Goal: Task Accomplishment & Management: Manage account settings

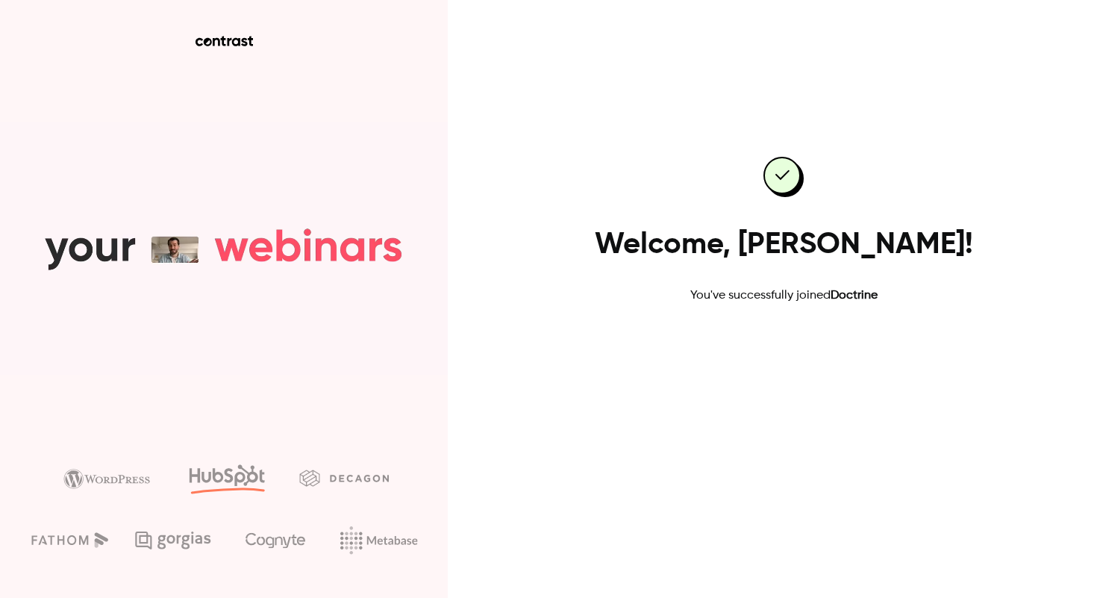
click at [763, 349] on link "Go to dashboard" at bounding box center [783, 352] width 127 height 36
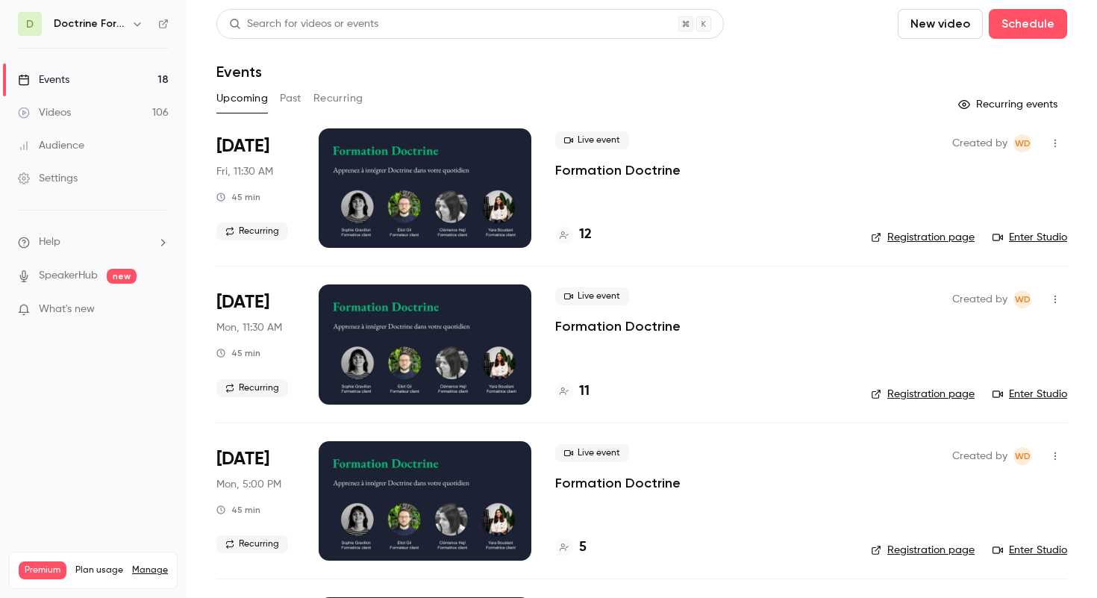
click at [293, 104] on button "Past" at bounding box center [291, 99] width 22 height 24
click at [140, 27] on icon "button" at bounding box center [137, 24] width 12 height 12
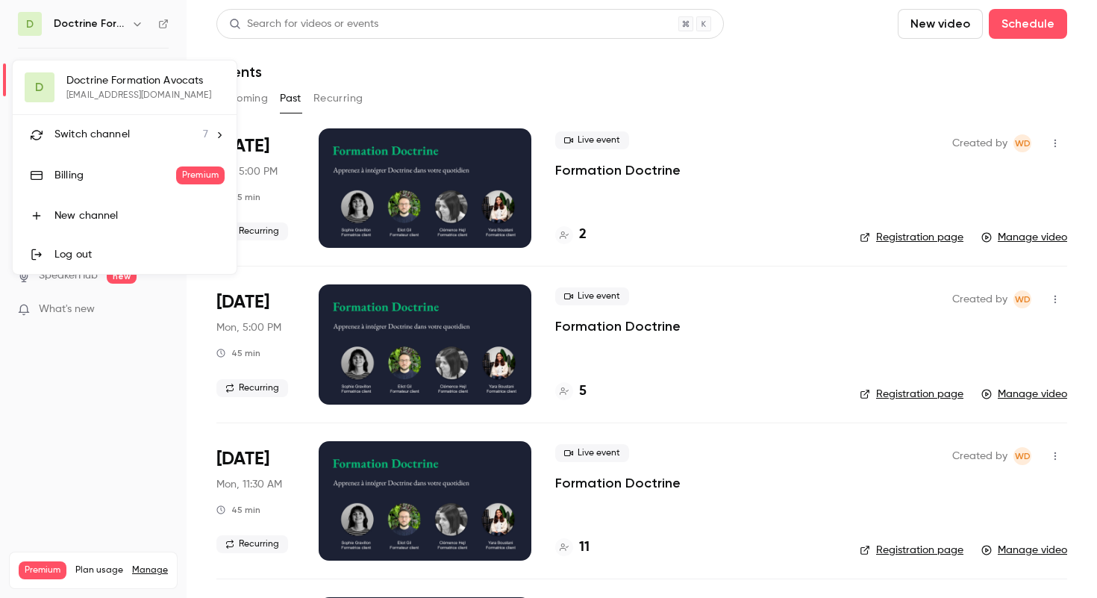
click at [89, 133] on span "Switch channel" at bounding box center [91, 135] width 75 height 16
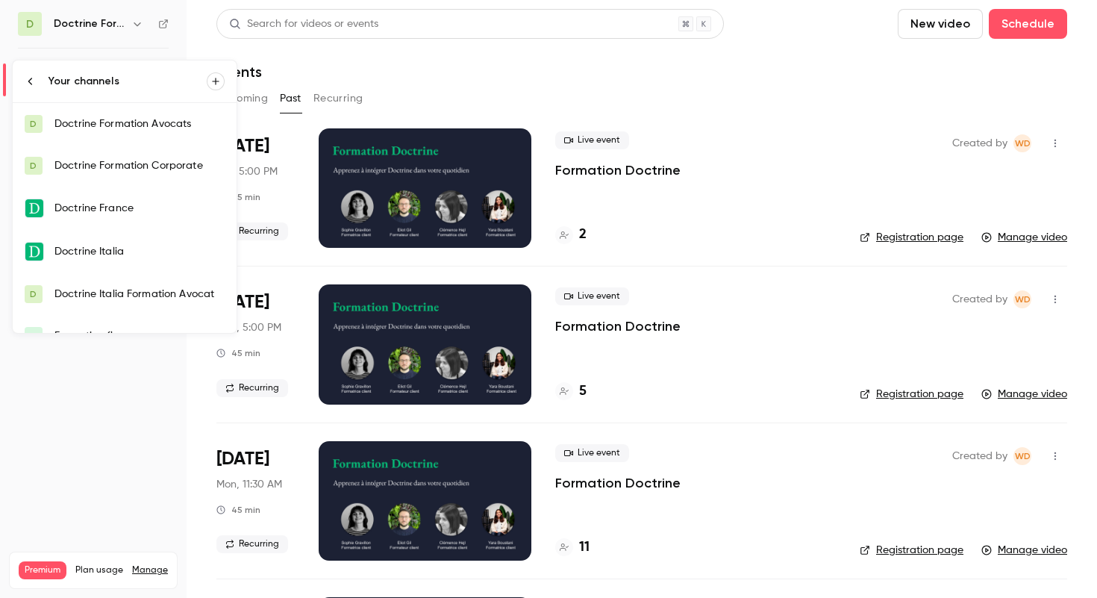
scroll to position [66, 0]
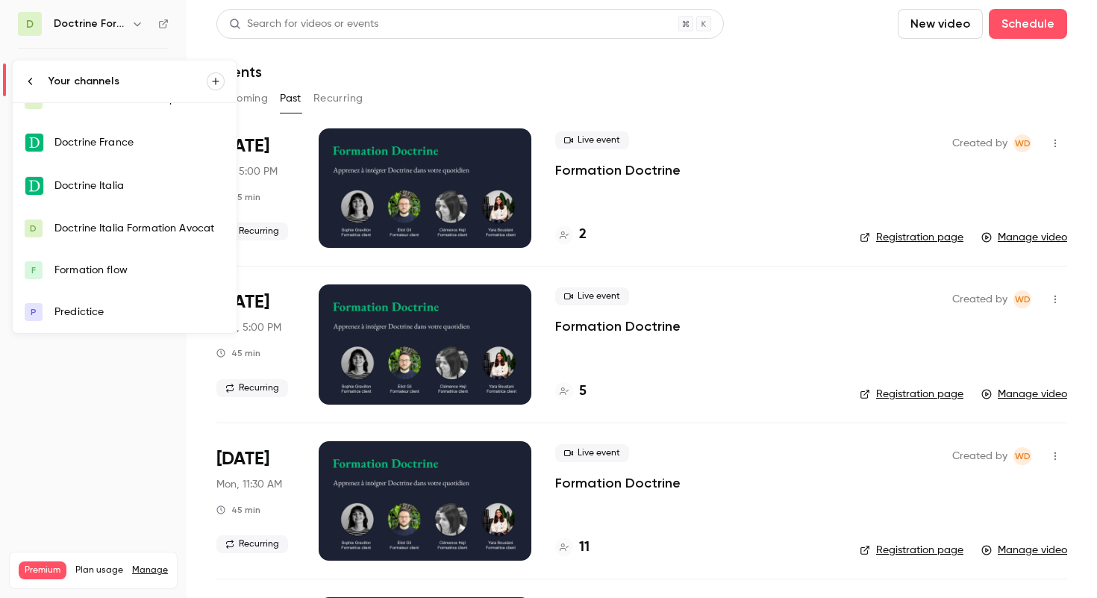
click at [73, 301] on link "P Predictice" at bounding box center [125, 312] width 224 height 42
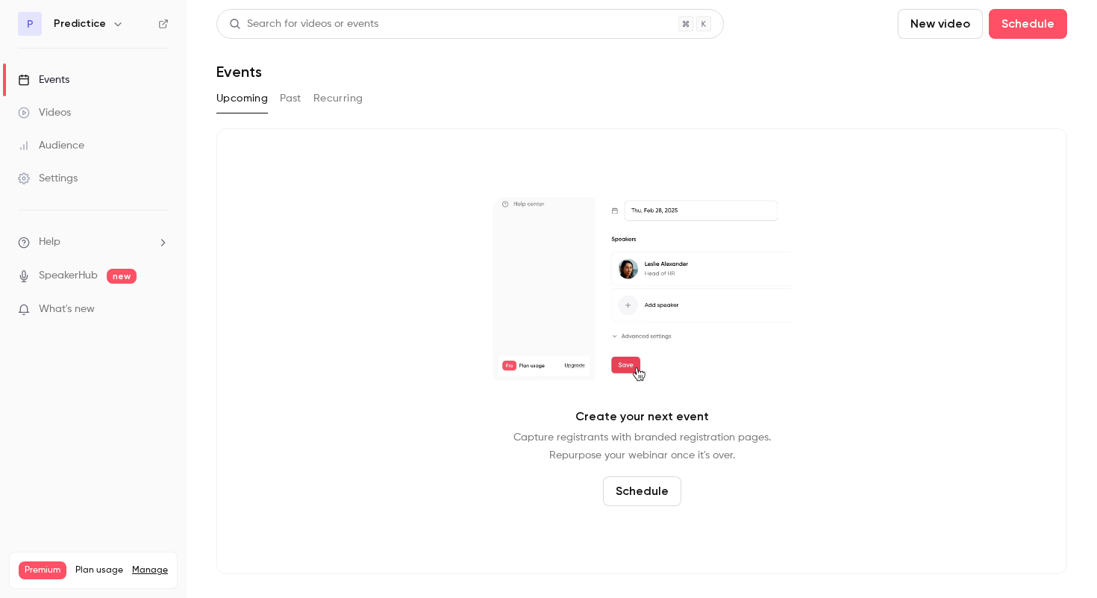
click at [63, 184] on div "Settings" at bounding box center [48, 178] width 60 height 15
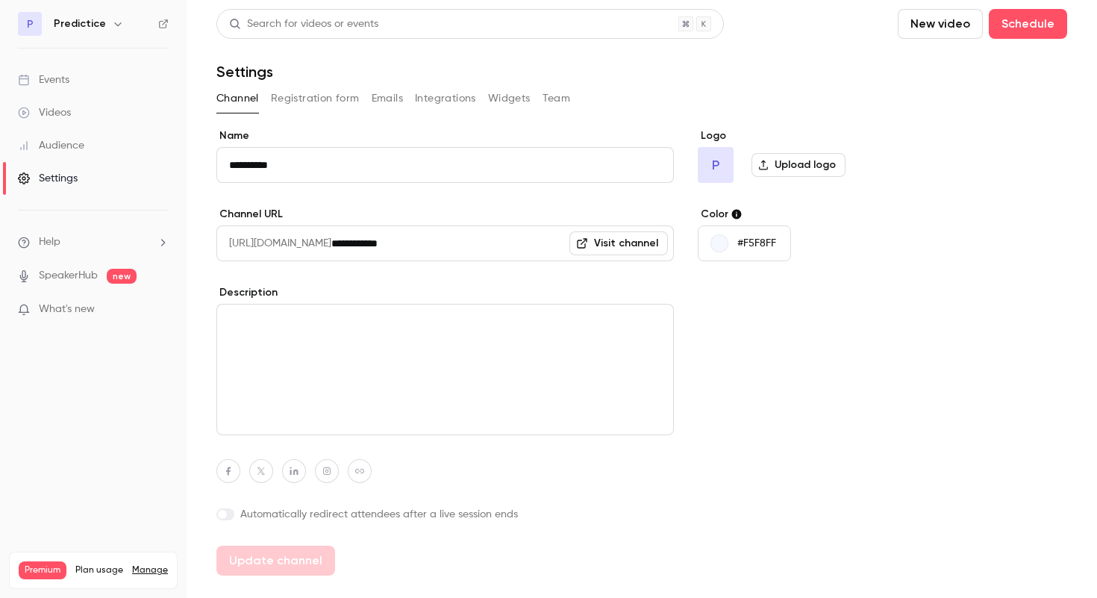
click at [449, 241] on input "**********" at bounding box center [502, 243] width 343 height 36
click at [112, 28] on icon "button" at bounding box center [118, 24] width 12 height 12
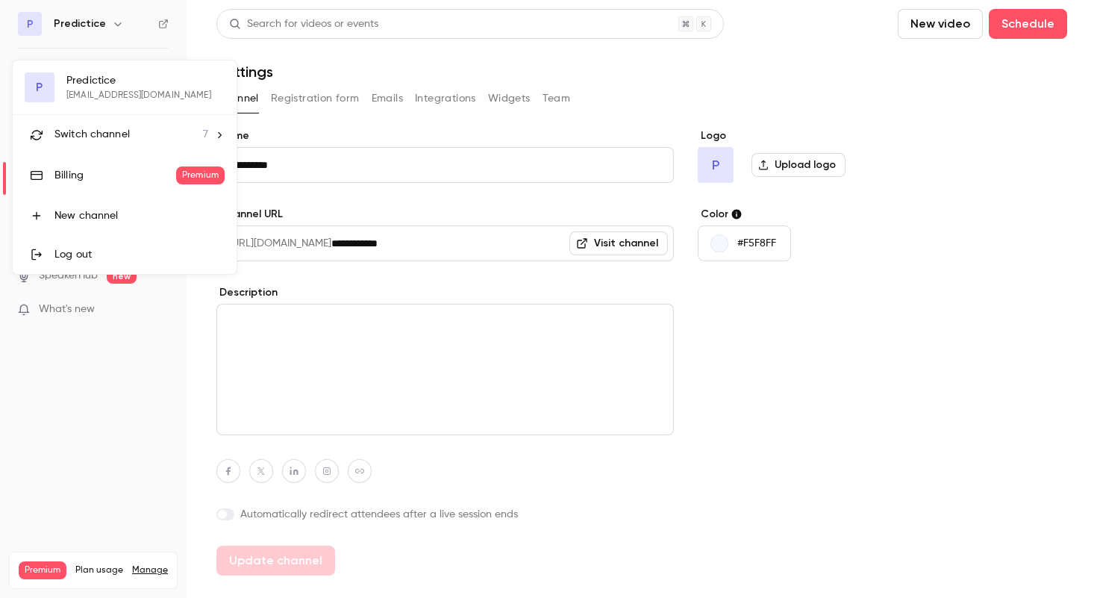
click at [111, 28] on div at bounding box center [548, 299] width 1097 height 598
